Goal: Task Accomplishment & Management: Manage account settings

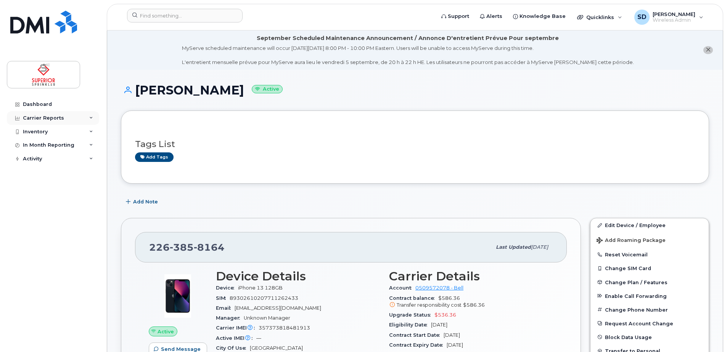
scroll to position [141, 0]
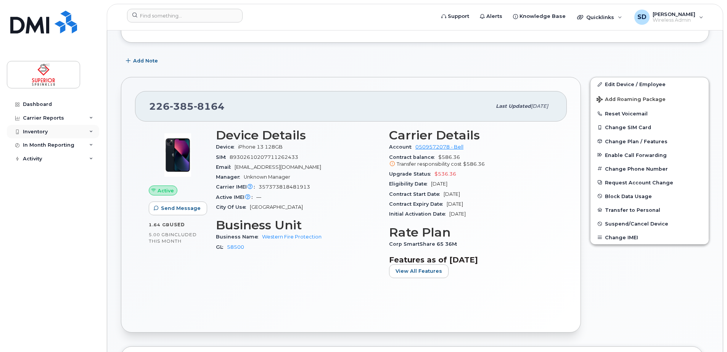
click at [63, 126] on div "Inventory" at bounding box center [53, 132] width 92 height 14
click at [59, 144] on div "Mobility Devices" at bounding box center [47, 145] width 43 height 7
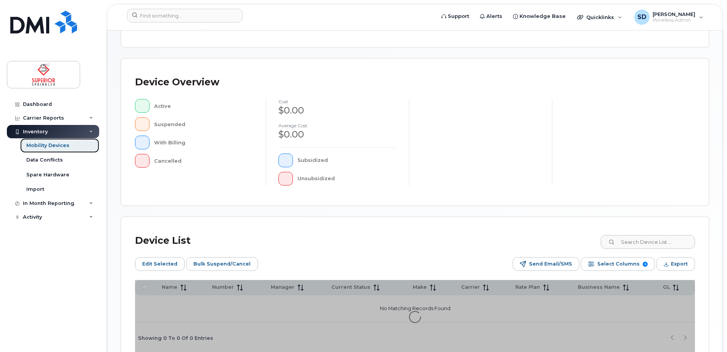
scroll to position [146, 0]
click at [638, 240] on input at bounding box center [647, 242] width 95 height 14
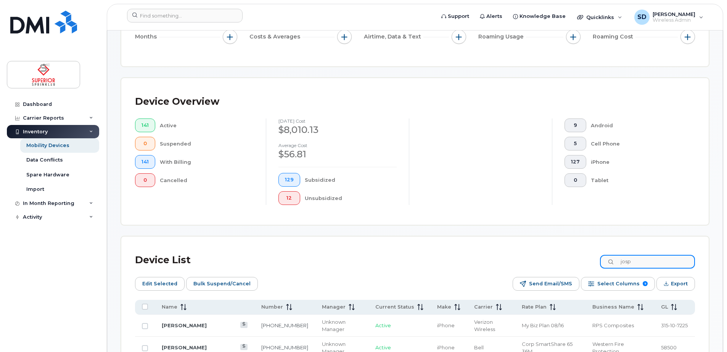
scroll to position [166, 0]
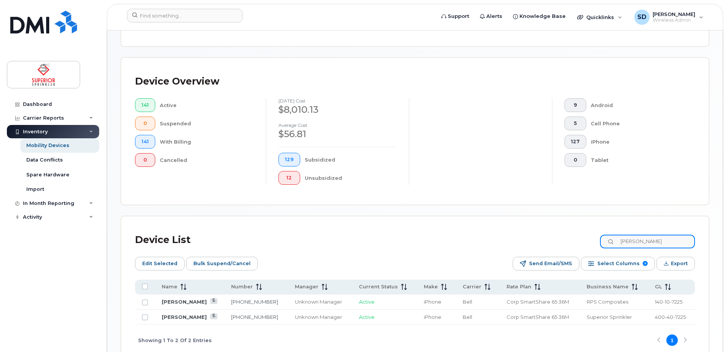
type input "joseph"
click at [179, 319] on link "[PERSON_NAME]" at bounding box center [184, 317] width 45 height 6
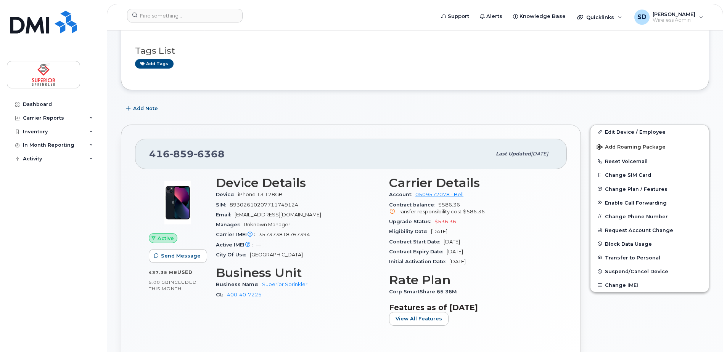
scroll to position [177, 0]
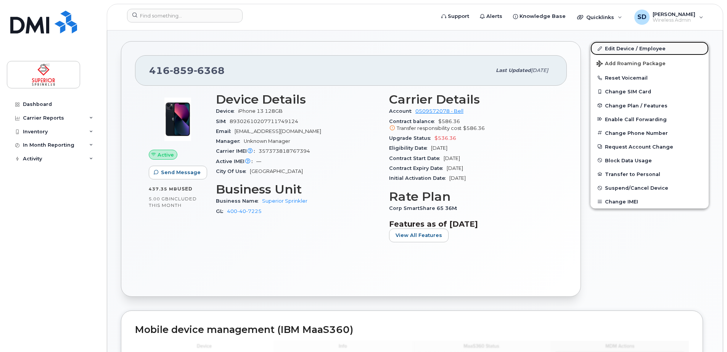
click at [625, 50] on link "Edit Device / Employee" at bounding box center [649, 49] width 118 height 14
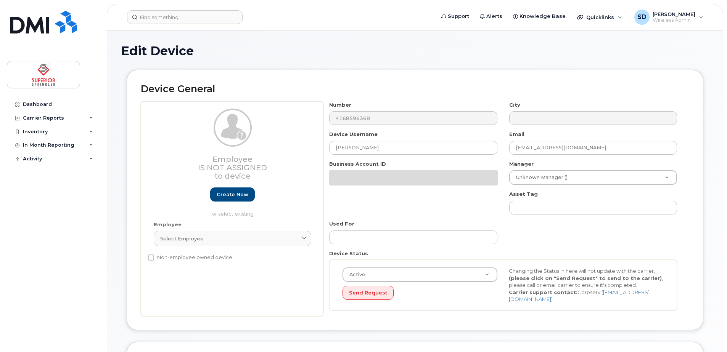
select select "33437835"
select select "33437843"
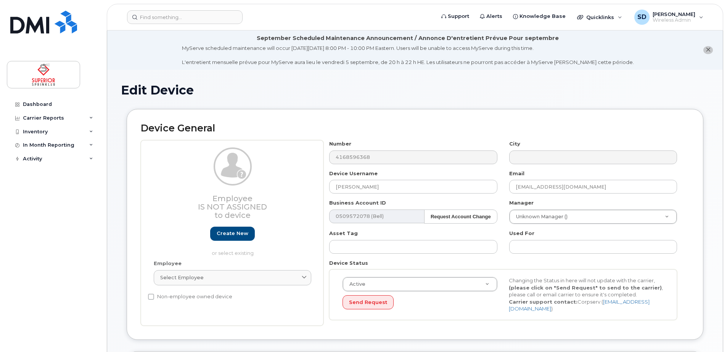
click at [432, 149] on div "Number 4168596368" at bounding box center [413, 152] width 180 height 24
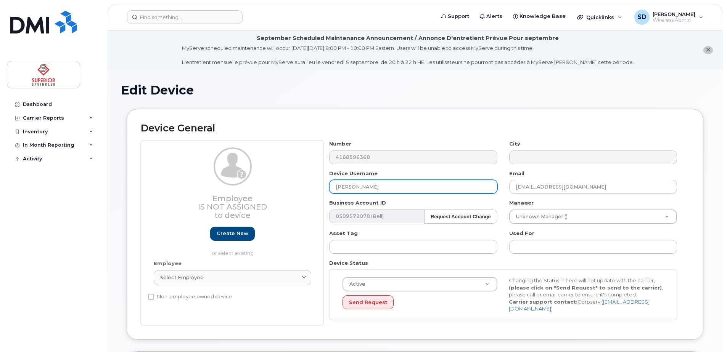
click at [413, 193] on input "[PERSON_NAME]" at bounding box center [413, 187] width 168 height 14
type input "Christina Reihl"
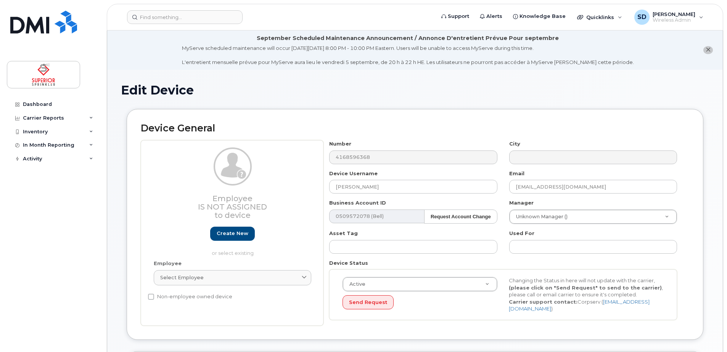
click at [445, 173] on div "Device Username Christina Reihl" at bounding box center [413, 182] width 180 height 24
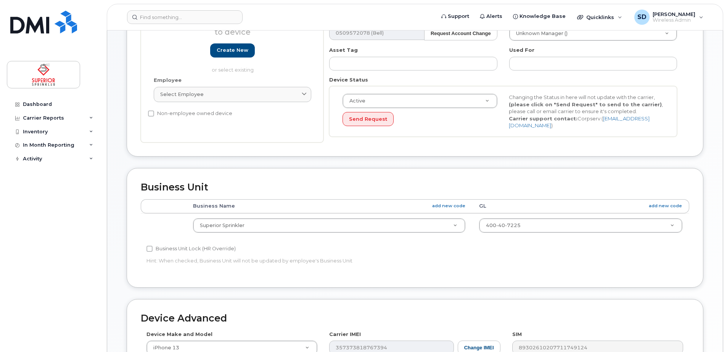
scroll to position [68, 0]
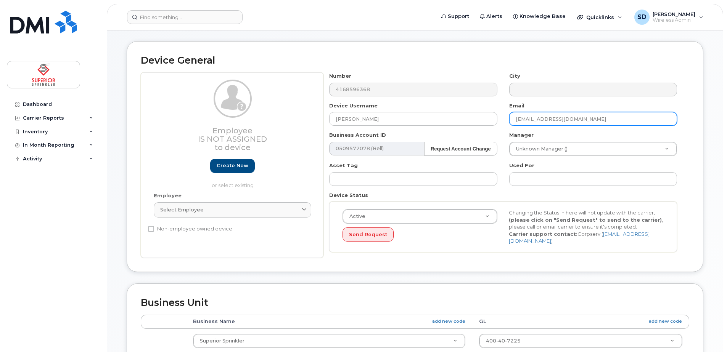
drag, startPoint x: 599, startPoint y: 121, endPoint x: 472, endPoint y: 127, distance: 127.1
click at [472, 127] on div "Number 4168596368 City Device Username Christina Reihl Email jkuhn@superiorspri…" at bounding box center [503, 165] width 360 height 186
click at [524, 118] on input "creihl@rpsig.com" at bounding box center [593, 119] width 168 height 14
type input "criehl@rpsig.com"
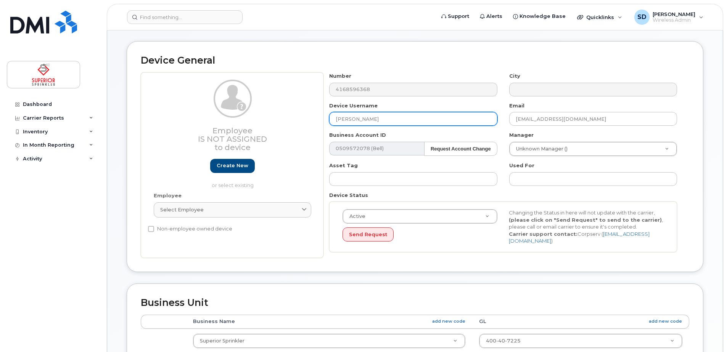
click at [366, 119] on input "Christina Reihl" at bounding box center [413, 119] width 168 height 14
type input "[PERSON_NAME]"
click at [466, 169] on div "Asset Tag" at bounding box center [413, 174] width 180 height 24
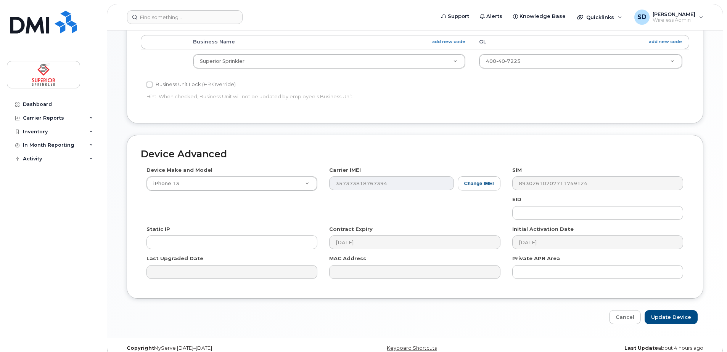
scroll to position [349, 0]
click at [671, 309] on input "Update Device" at bounding box center [670, 316] width 53 height 14
type input "Saving..."
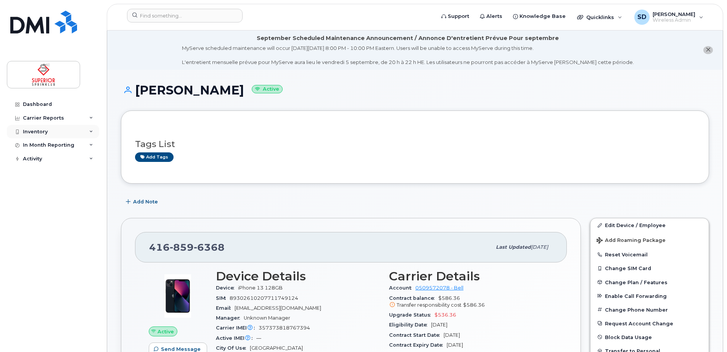
click at [80, 130] on div "Inventory" at bounding box center [53, 132] width 92 height 14
click at [59, 144] on div "Mobility Devices" at bounding box center [47, 145] width 43 height 7
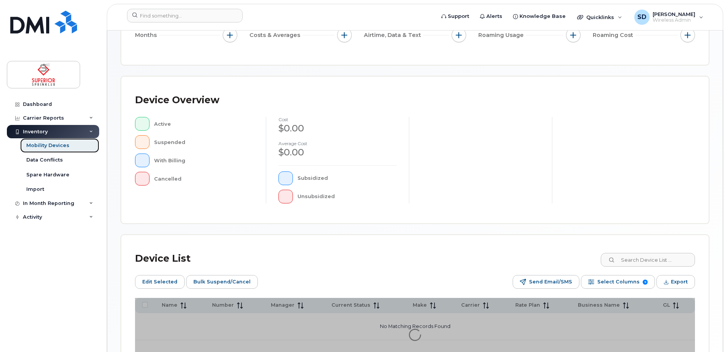
scroll to position [128, 0]
click at [635, 260] on input at bounding box center [647, 259] width 95 height 14
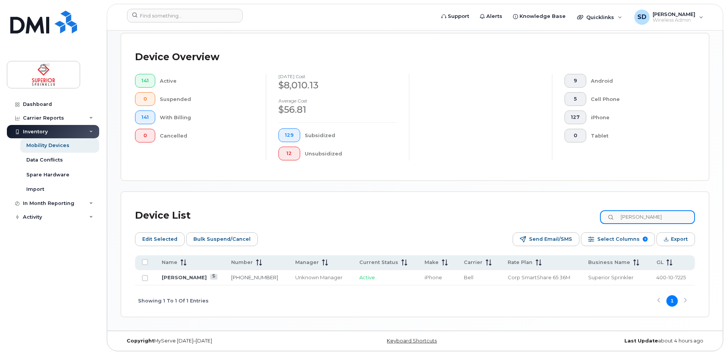
scroll to position [193, 0]
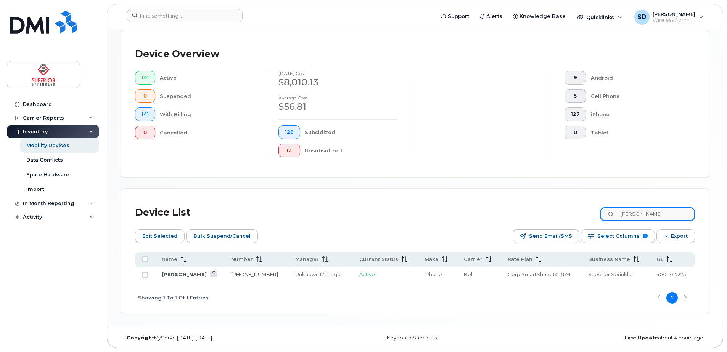
click at [658, 215] on input "pat irving" at bounding box center [647, 214] width 95 height 14
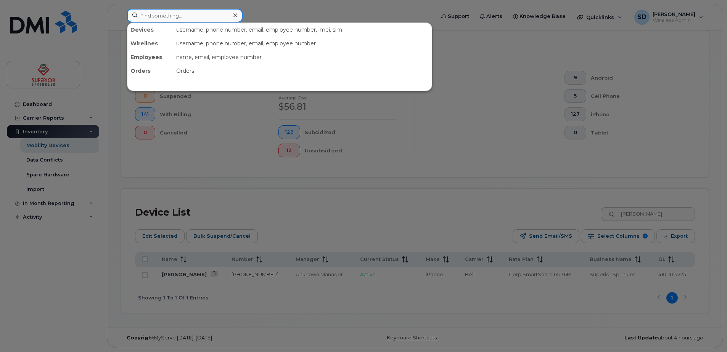
click at [174, 13] on input at bounding box center [185, 16] width 116 height 14
click at [47, 145] on div at bounding box center [363, 176] width 727 height 352
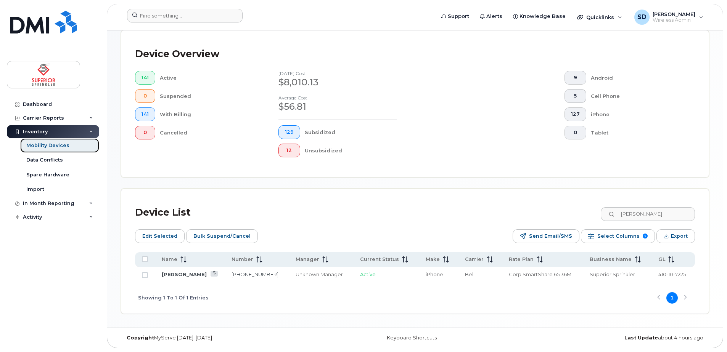
click at [47, 145] on div "Mobility Devices" at bounding box center [47, 145] width 43 height 7
click at [646, 213] on input "jeff cassell" at bounding box center [647, 214] width 95 height 14
type input "sans"
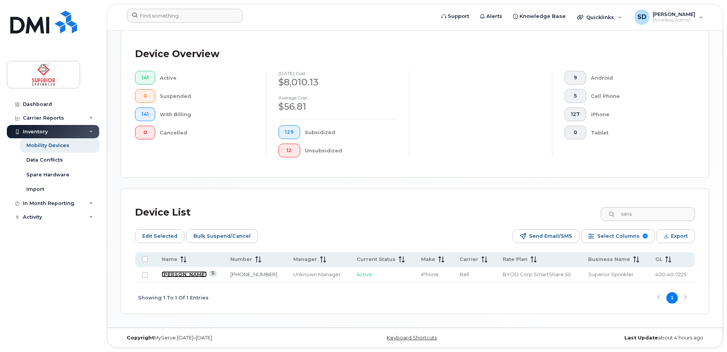
click at [194, 276] on link "SANSKRUTI GOHIL" at bounding box center [184, 274] width 45 height 6
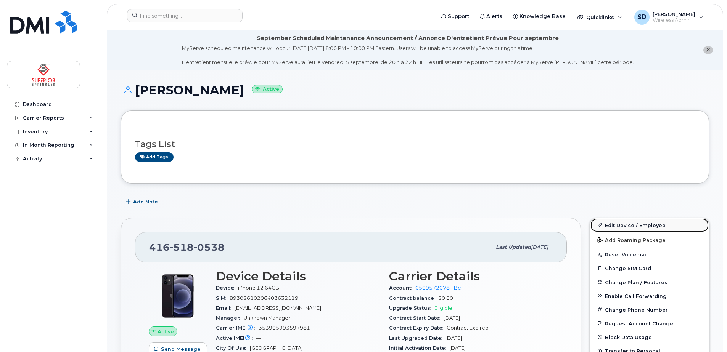
click at [629, 229] on link "Edit Device / Employee" at bounding box center [649, 225] width 118 height 14
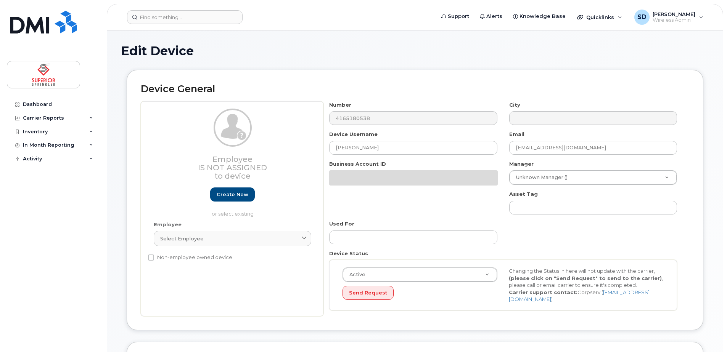
select select "33437835"
select select "33437843"
click at [393, 147] on input "SANSKRUTI GOHIL" at bounding box center [413, 148] width 168 height 14
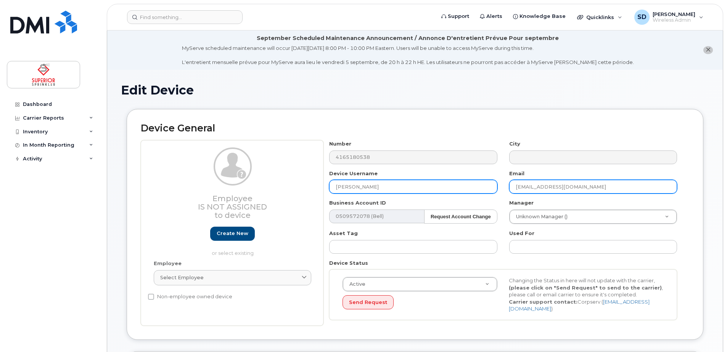
type input "Saad Farooqi"
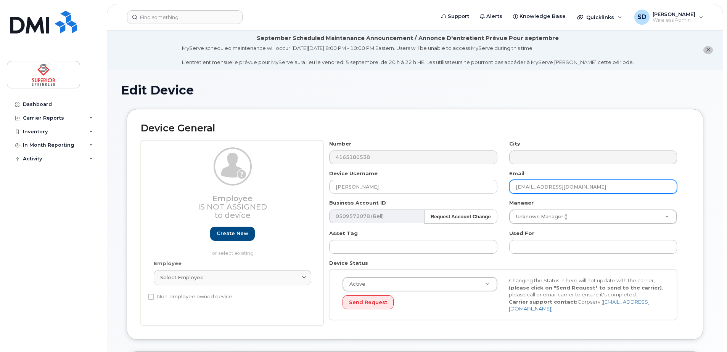
click at [530, 188] on input "sgohil@superiorsprinkler.ca" at bounding box center [593, 187] width 168 height 14
type input "sfarooqi@superiorsprinkler.ca"
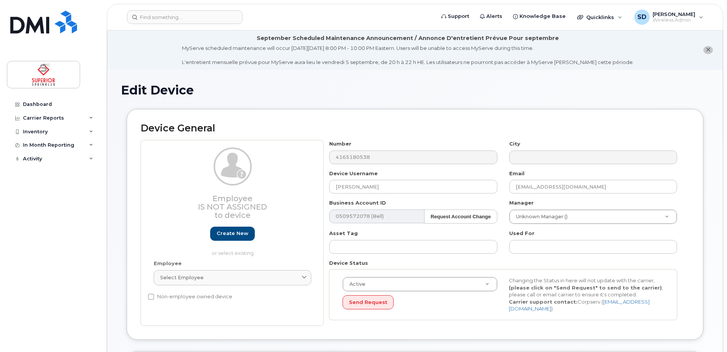
click at [699, 245] on div "Device General Employee Is not assigned to device Create new or select existing…" at bounding box center [415, 224] width 576 height 231
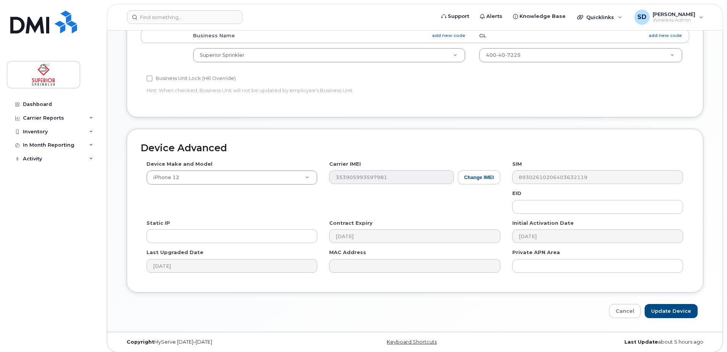
scroll to position [355, 0]
click at [671, 310] on input "Update Device" at bounding box center [670, 310] width 53 height 14
type input "Saving..."
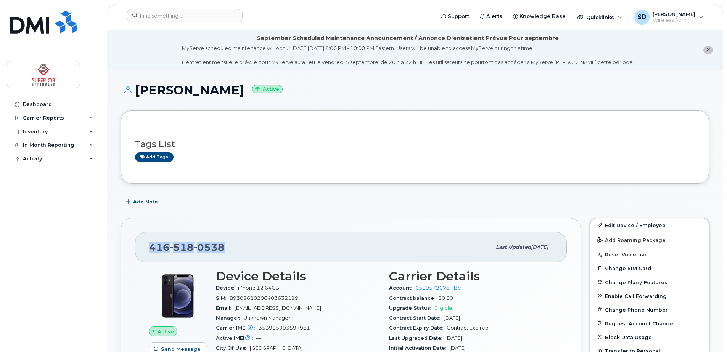
drag, startPoint x: 232, startPoint y: 251, endPoint x: 151, endPoint y: 250, distance: 81.2
click at [151, 250] on div "416 518 0538" at bounding box center [320, 247] width 342 height 16
copy span "416 518 0538"
click at [228, 246] on div "416 518 0538" at bounding box center [320, 247] width 342 height 16
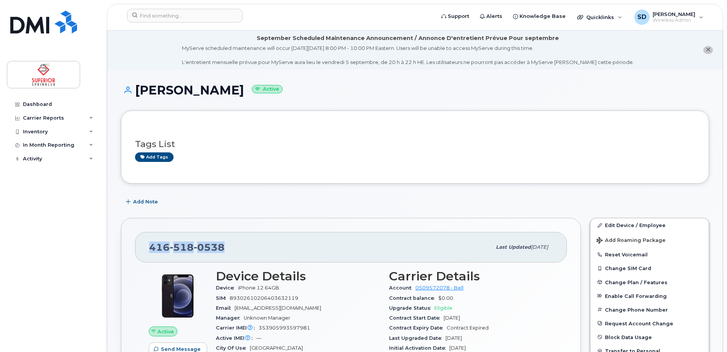
click at [228, 246] on div "416 518 0538" at bounding box center [320, 247] width 342 height 16
click at [63, 135] on div "Inventory" at bounding box center [53, 132] width 92 height 14
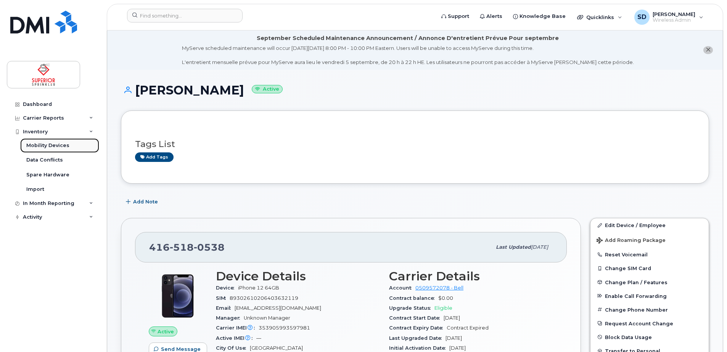
click at [44, 149] on link "Mobility Devices" at bounding box center [59, 145] width 79 height 14
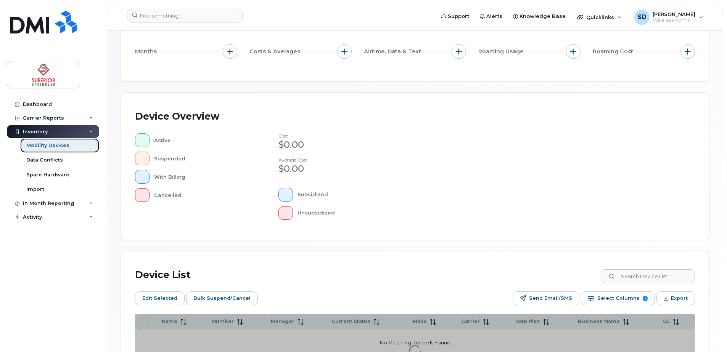
scroll to position [186, 0]
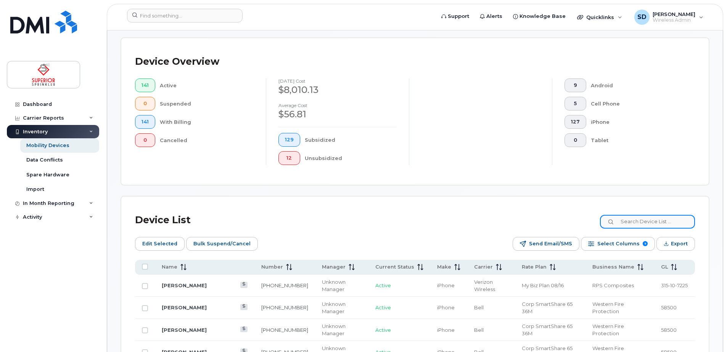
click at [649, 222] on input at bounding box center [647, 222] width 95 height 14
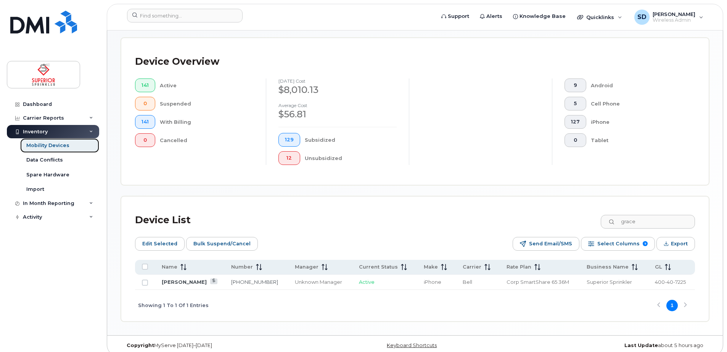
click at [39, 143] on div "Mobility Devices" at bounding box center [47, 145] width 43 height 7
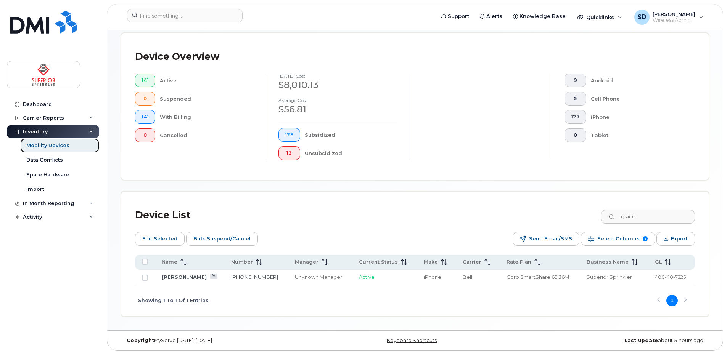
scroll to position [193, 0]
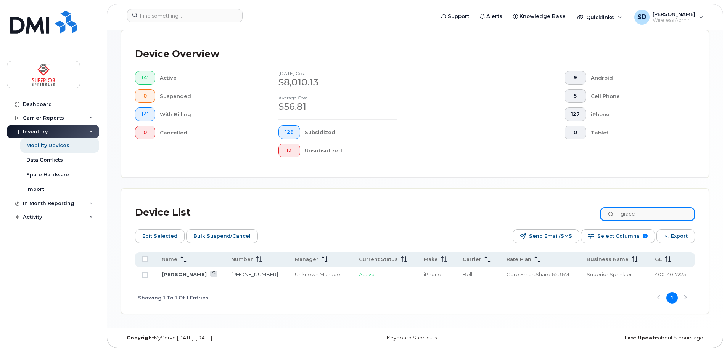
click at [653, 216] on input "grace" at bounding box center [647, 214] width 95 height 14
click at [646, 216] on input "christina" at bounding box center [647, 214] width 95 height 14
type input "craig"
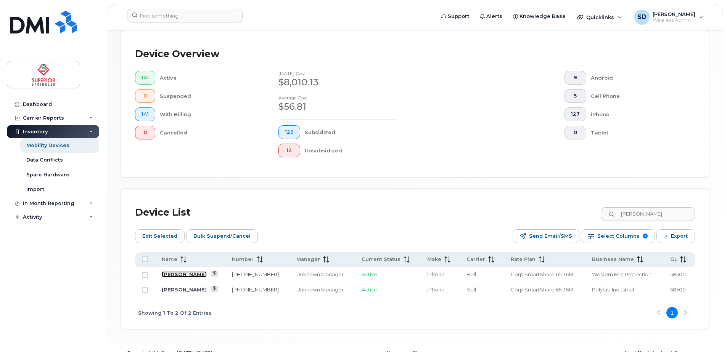
click at [182, 276] on link "[PERSON_NAME]" at bounding box center [184, 274] width 45 height 6
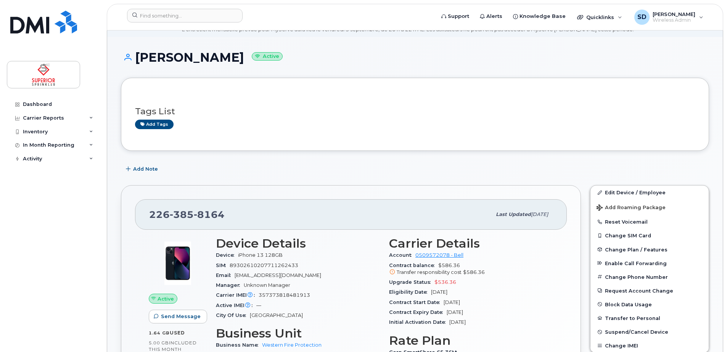
scroll to position [34, 0]
click at [281, 295] on span "357373818481913" at bounding box center [284, 295] width 51 height 6
copy span "357373818481913"
